Goal: Transaction & Acquisition: Purchase product/service

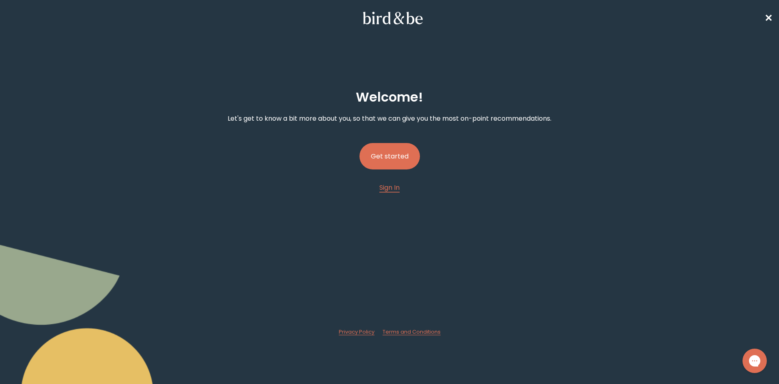
click at [395, 155] on button "Get started" at bounding box center [390, 156] width 60 height 26
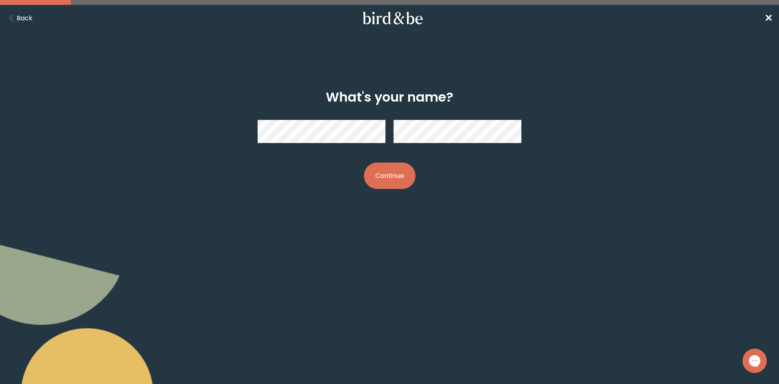
click at [387, 178] on button "Continue" at bounding box center [390, 175] width 52 height 26
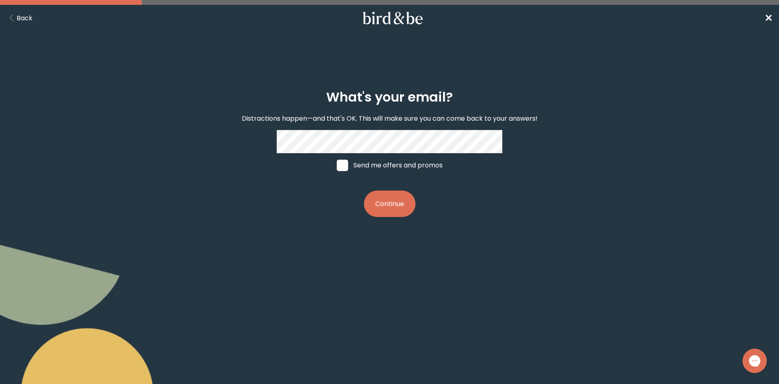
click at [343, 168] on span at bounding box center [342, 164] width 11 height 11
click at [337, 165] on input "Send me offers and promos" at bounding box center [336, 165] width 0 height 0
checkbox input "true"
click at [388, 204] on button "Continue" at bounding box center [390, 203] width 52 height 26
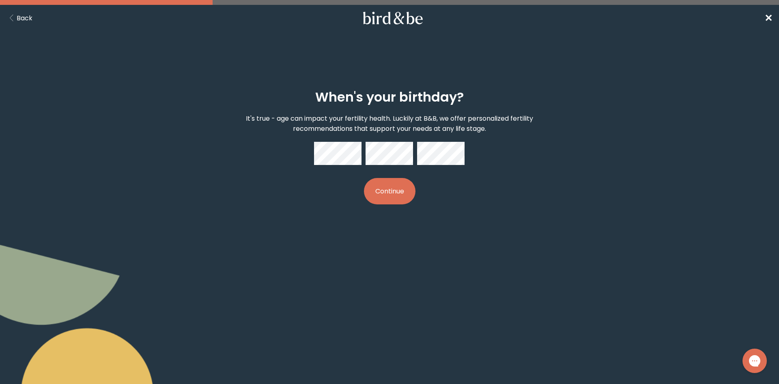
click at [387, 192] on button "Continue" at bounding box center [390, 191] width 52 height 26
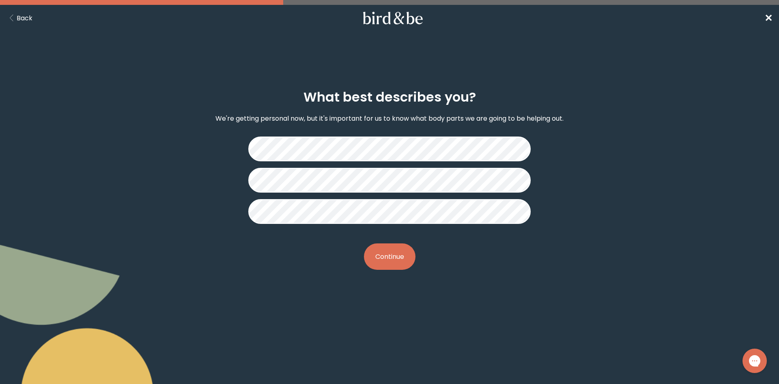
click at [389, 261] on button "Continue" at bounding box center [390, 256] width 52 height 26
click at [392, 263] on button "Continue" at bounding box center [390, 256] width 52 height 26
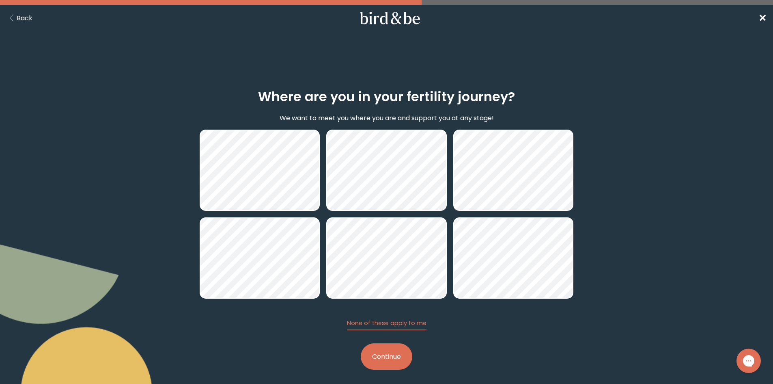
drag, startPoint x: 397, startPoint y: 359, endPoint x: 386, endPoint y: 358, distance: 10.2
click at [386, 358] on button "Continue" at bounding box center [387, 356] width 52 height 26
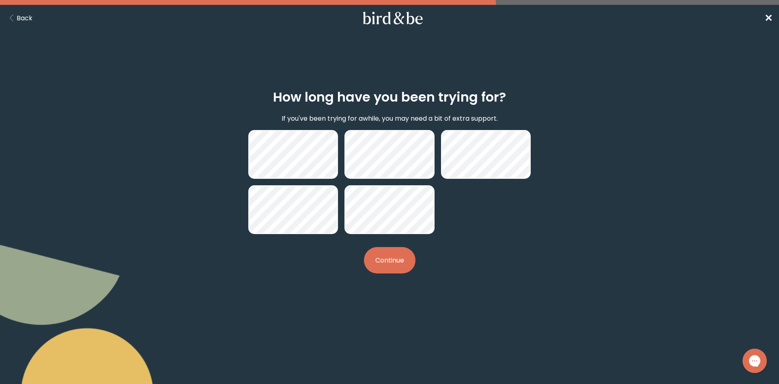
click at [401, 261] on button "Continue" at bounding box center [390, 260] width 52 height 26
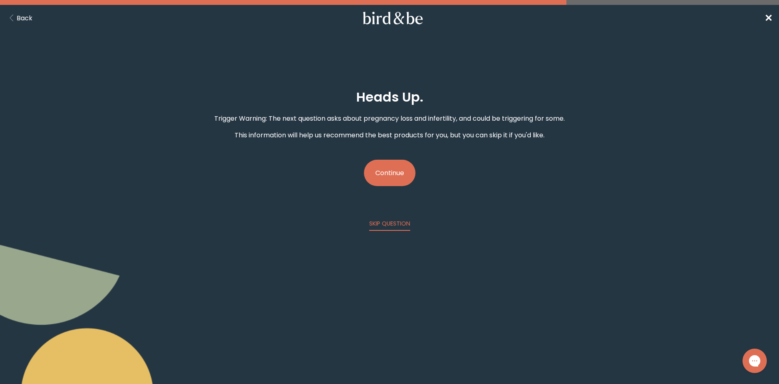
drag, startPoint x: 398, startPoint y: 180, endPoint x: 380, endPoint y: 174, distance: 18.9
click at [380, 174] on button "Continue" at bounding box center [390, 172] width 52 height 26
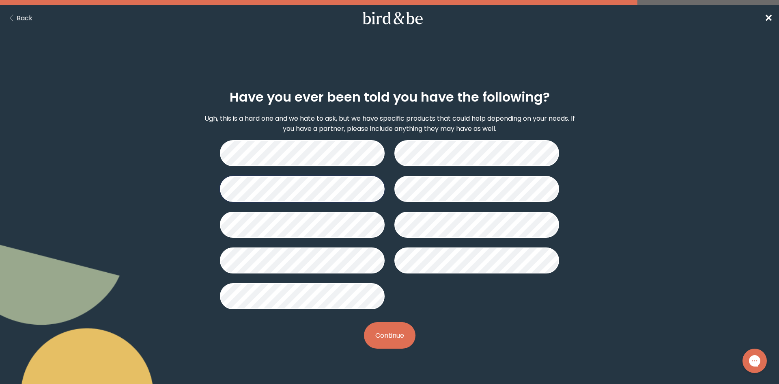
click at [392, 335] on button "Continue" at bounding box center [390, 335] width 52 height 26
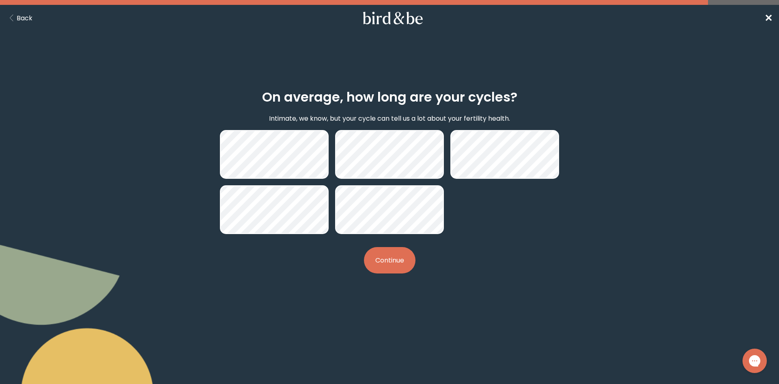
click at [396, 263] on button "Continue" at bounding box center [390, 260] width 52 height 26
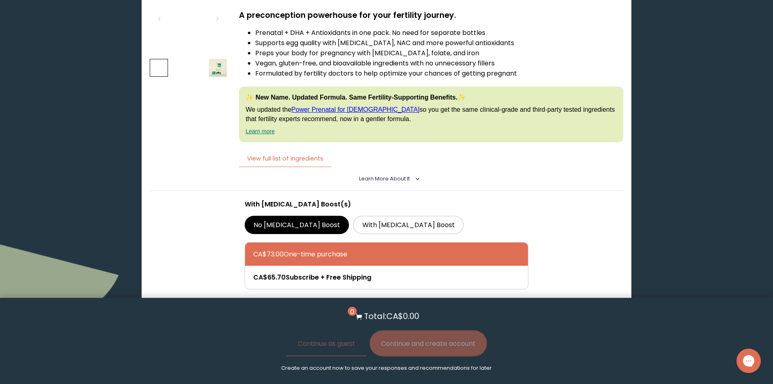
scroll to position [1203, 0]
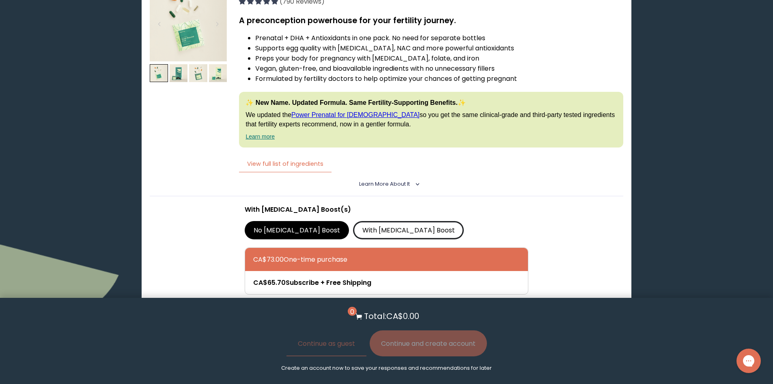
click at [369, 229] on label "With CoQ10 Boost" at bounding box center [408, 230] width 111 height 18
click at [0, 0] on input "With CoQ10 Boost" at bounding box center [0, 0] width 0 height 0
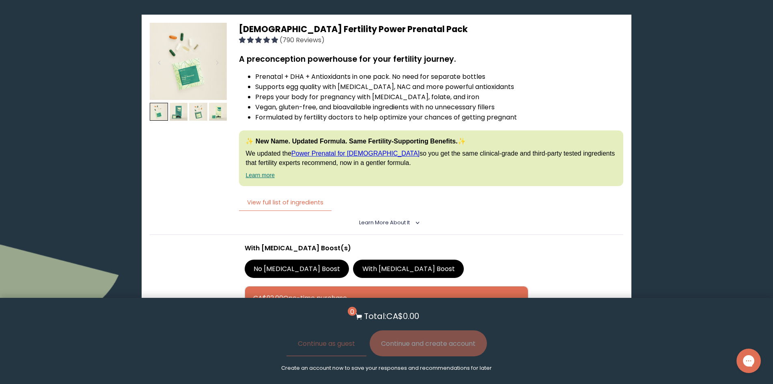
scroll to position [1164, 0]
click at [194, 67] on img at bounding box center [188, 61] width 77 height 77
click at [197, 108] on img at bounding box center [198, 112] width 18 height 18
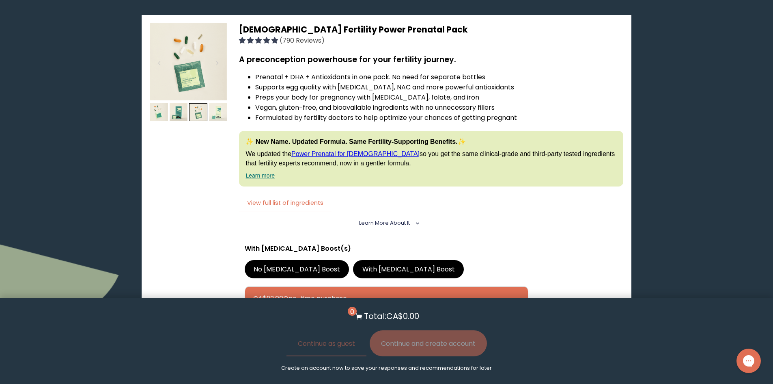
click at [218, 108] on img at bounding box center [218, 112] width 18 height 18
click at [181, 116] on img at bounding box center [179, 112] width 18 height 18
click at [154, 112] on img at bounding box center [159, 112] width 18 height 18
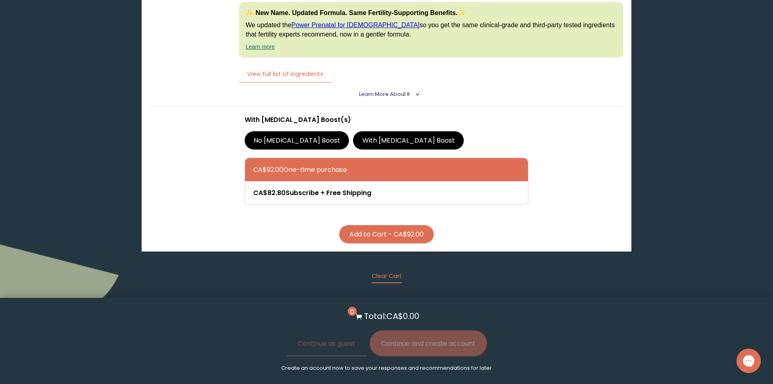
scroll to position [1292, 0]
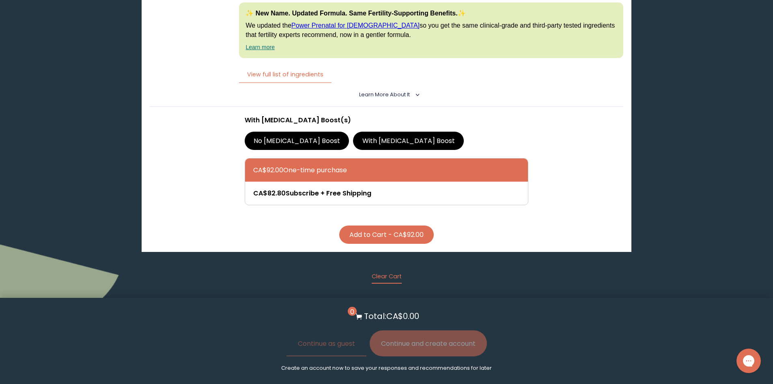
click at [385, 237] on button "Add to Cart - CA$92.00" at bounding box center [386, 234] width 95 height 18
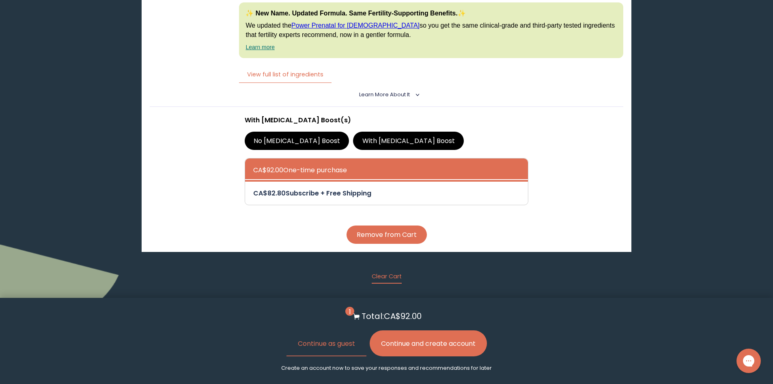
click at [353, 192] on div at bounding box center [394, 192] width 283 height 23
click at [253, 188] on input "CA$82.80 Subscribe + Free Shipping" at bounding box center [253, 188] width 0 height 0
radio input "true"
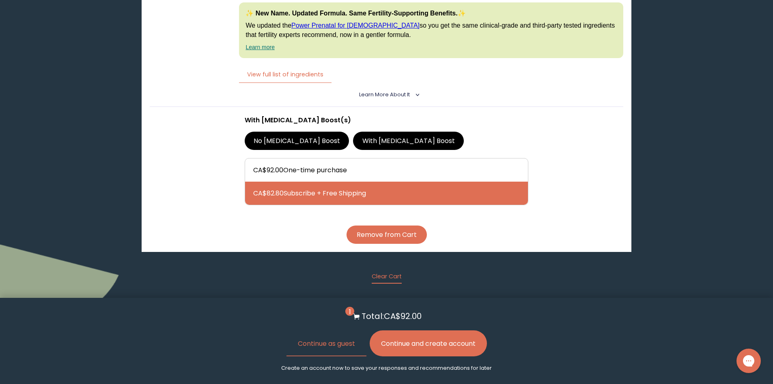
click at [386, 238] on button "Remove from Cart" at bounding box center [387, 234] width 80 height 18
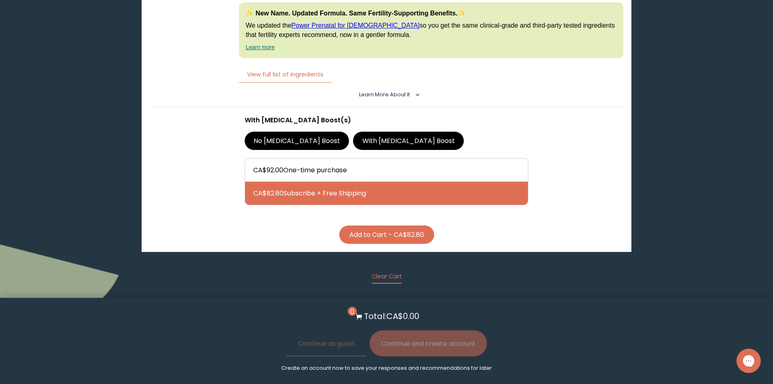
click at [381, 237] on button "Add to Cart - CA$82.80" at bounding box center [386, 234] width 95 height 18
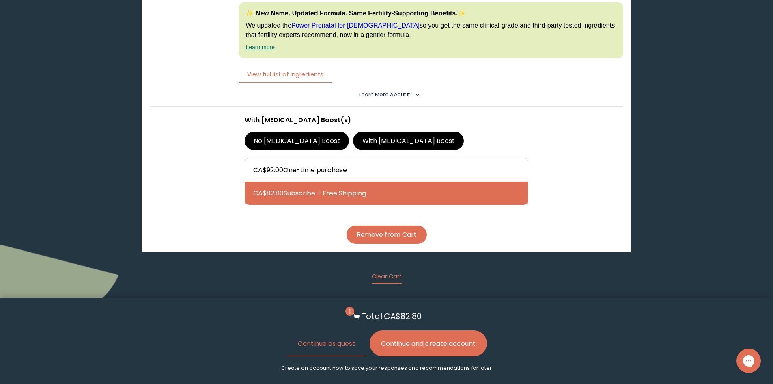
click at [404, 340] on button "Continue and create account" at bounding box center [428, 343] width 117 height 26
